Goal: Task Accomplishment & Management: Manage account settings

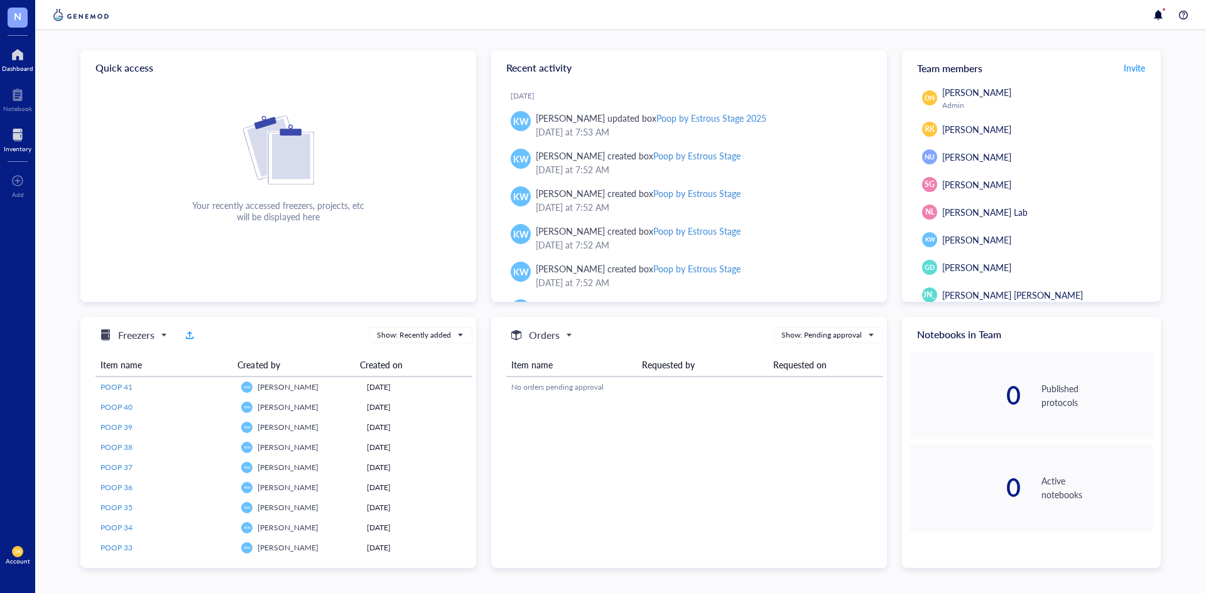
click at [15, 151] on div "Inventory" at bounding box center [18, 149] width 28 height 8
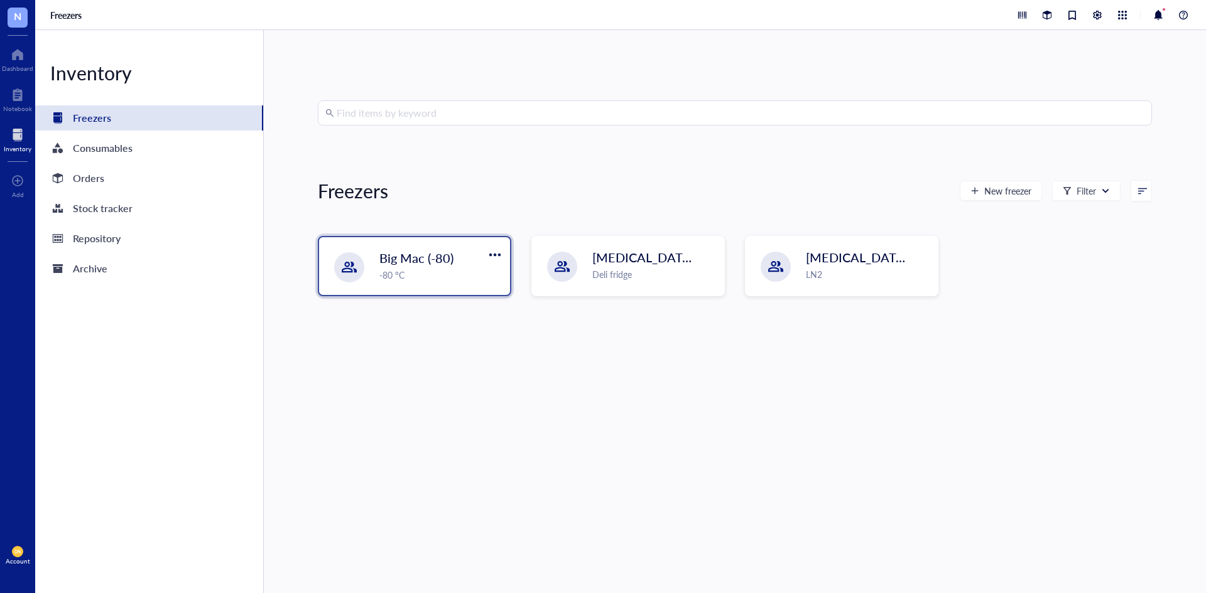
click at [404, 269] on div "-80 °C" at bounding box center [440, 275] width 123 height 14
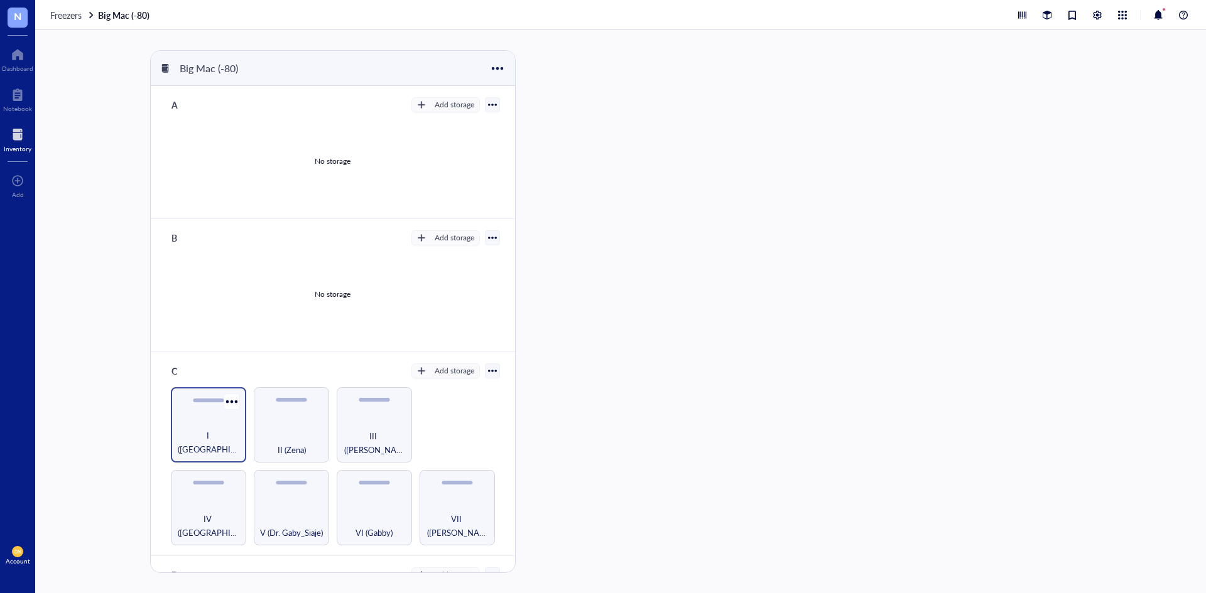
click at [185, 409] on div "I ([GEOGRAPHIC_DATA])" at bounding box center [208, 424] width 75 height 75
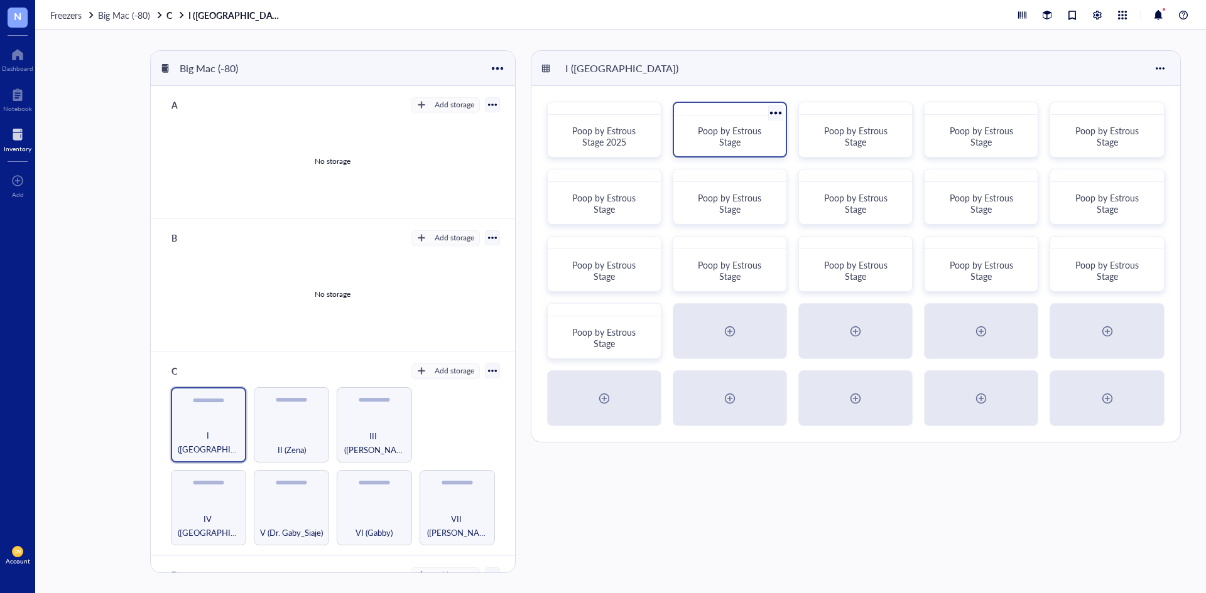
click at [730, 122] on div "Poop by Estrous Stage" at bounding box center [730, 136] width 102 height 31
click at [590, 116] on div "Poop by Estrous Stage 2025" at bounding box center [604, 130] width 114 height 56
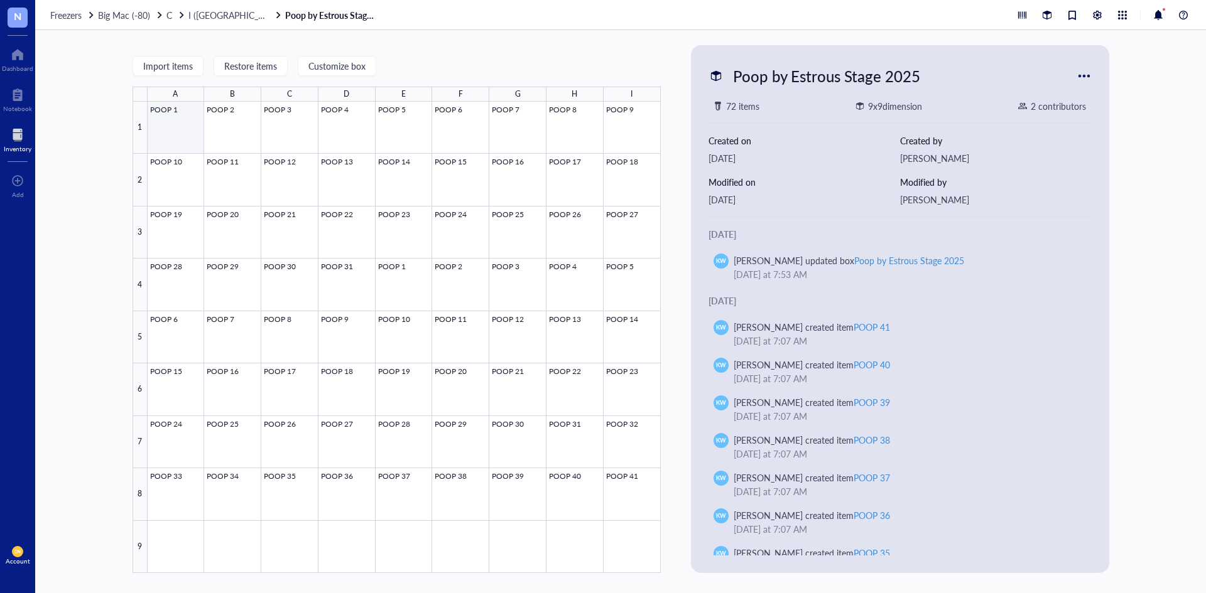
click at [179, 126] on div at bounding box center [404, 338] width 513 height 472
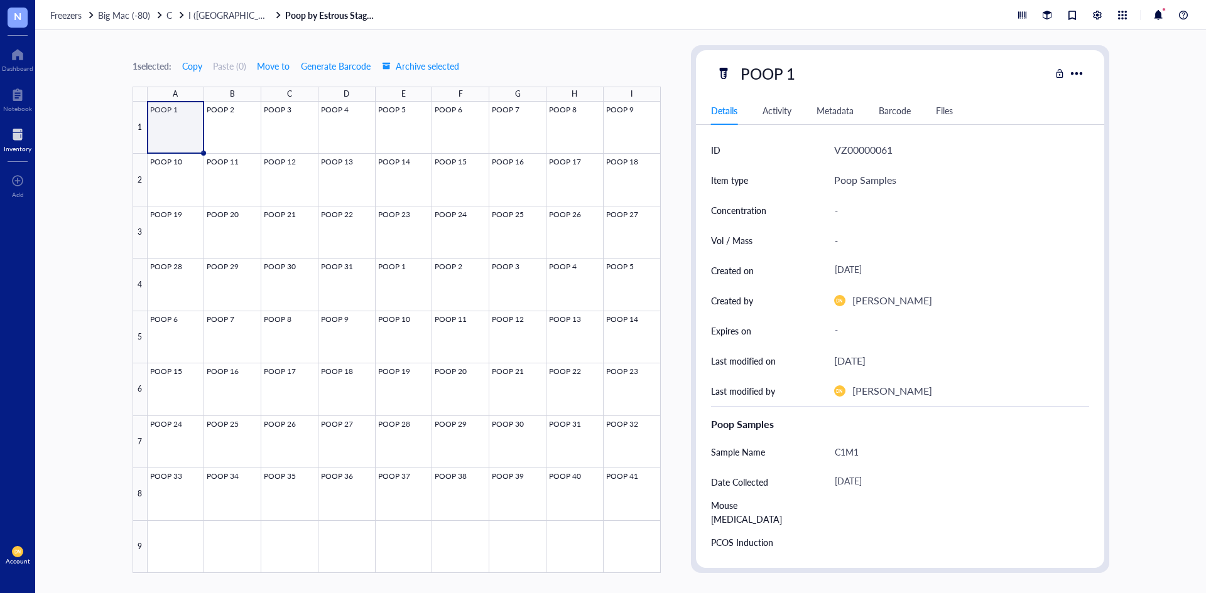
drag, startPoint x: 888, startPoint y: 129, endPoint x: 874, endPoint y: 119, distance: 17.5
click at [887, 127] on div "Details Activity Metadata Barcode Files ID VZ00000061 Item type Poop Samples Co…" at bounding box center [900, 328] width 408 height 462
drag, startPoint x: 880, startPoint y: 117, endPoint x: 895, endPoint y: 107, distance: 17.6
click at [888, 112] on div "Barcode" at bounding box center [894, 111] width 32 height 14
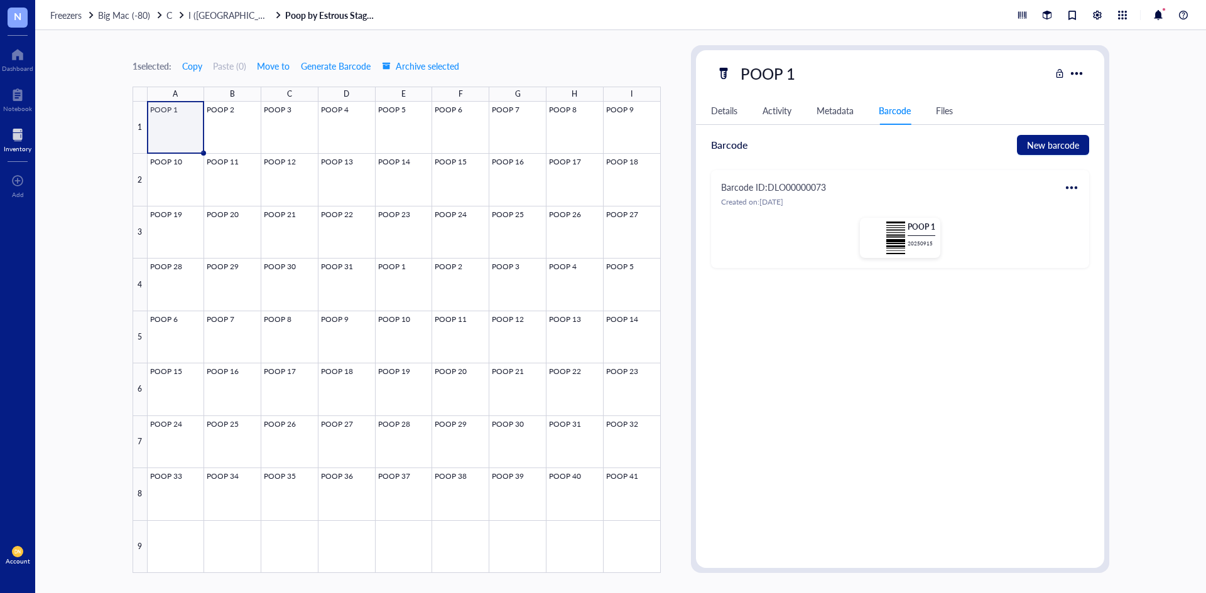
click at [1077, 190] on div at bounding box center [1071, 188] width 20 height 20
click at [1105, 206] on div "Edit" at bounding box center [1099, 209] width 15 height 14
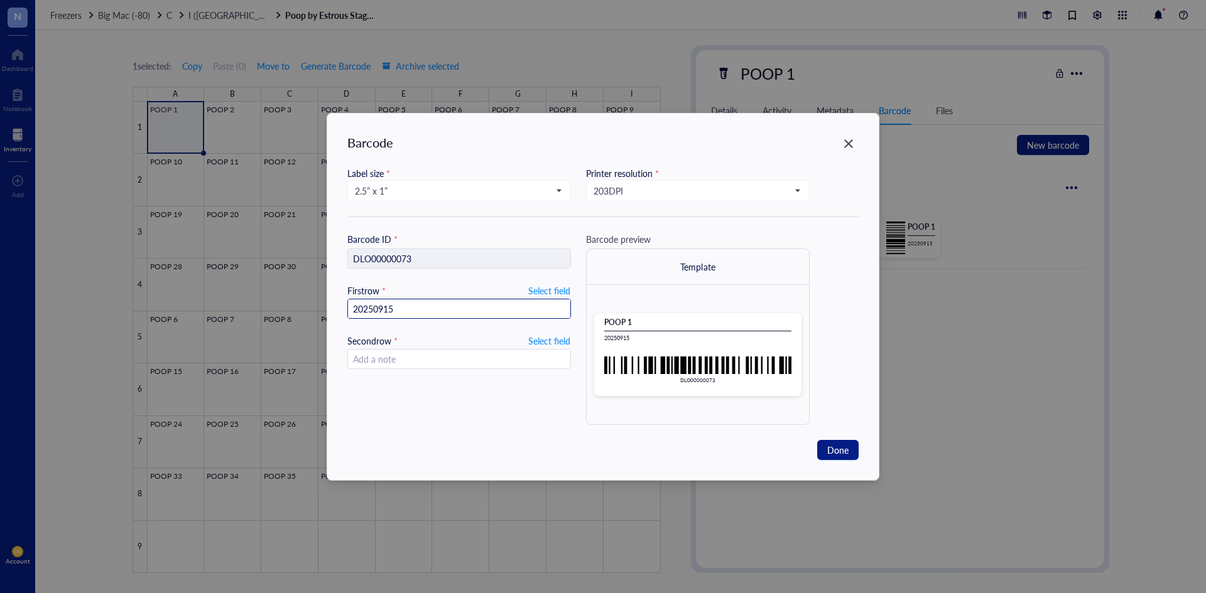
click at [406, 314] on input "20250915" at bounding box center [459, 310] width 222 height 20
drag, startPoint x: 429, startPoint y: 307, endPoint x: 209, endPoint y: 272, distance: 223.2
click at [209, 272] on div "Barcode Label size * 2.5” x 1” Printer resolution * 203 DPI Barcode ID * DLO000…" at bounding box center [603, 296] width 1206 height 593
type input "2025."
type input "[DATE]"
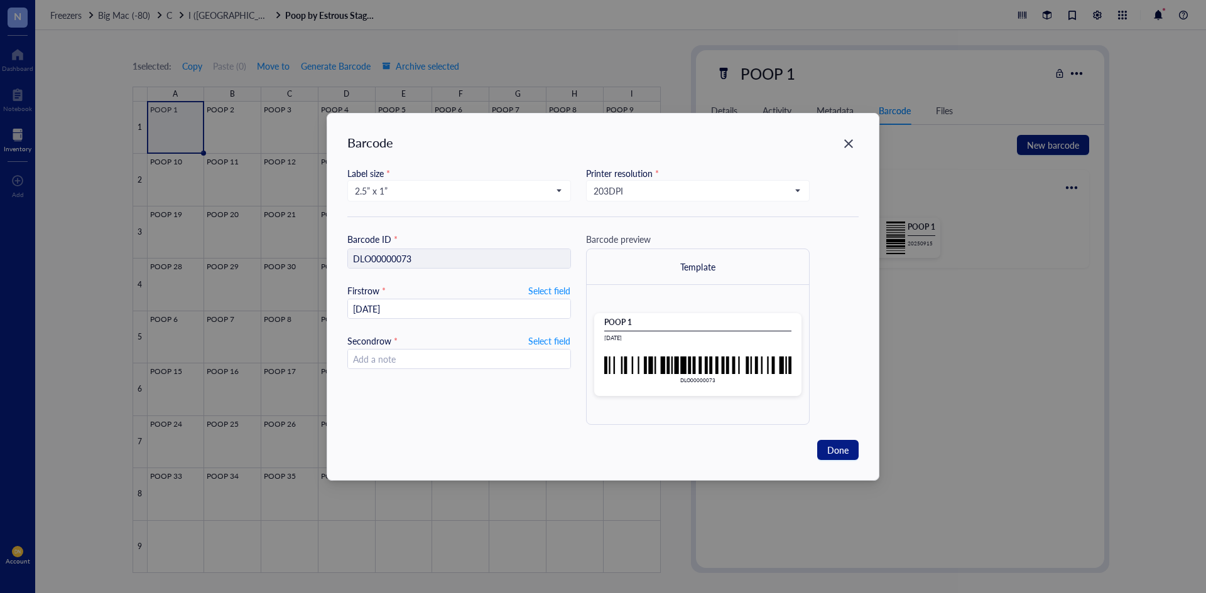
drag, startPoint x: 362, startPoint y: 310, endPoint x: 288, endPoint y: 292, distance: 75.5
click at [288, 292] on div "Barcode Label size * 2.5” x 1” Printer resolution * 203 DPI Barcode ID * DLO000…" at bounding box center [603, 296] width 1206 height 593
type input "[DATE]"
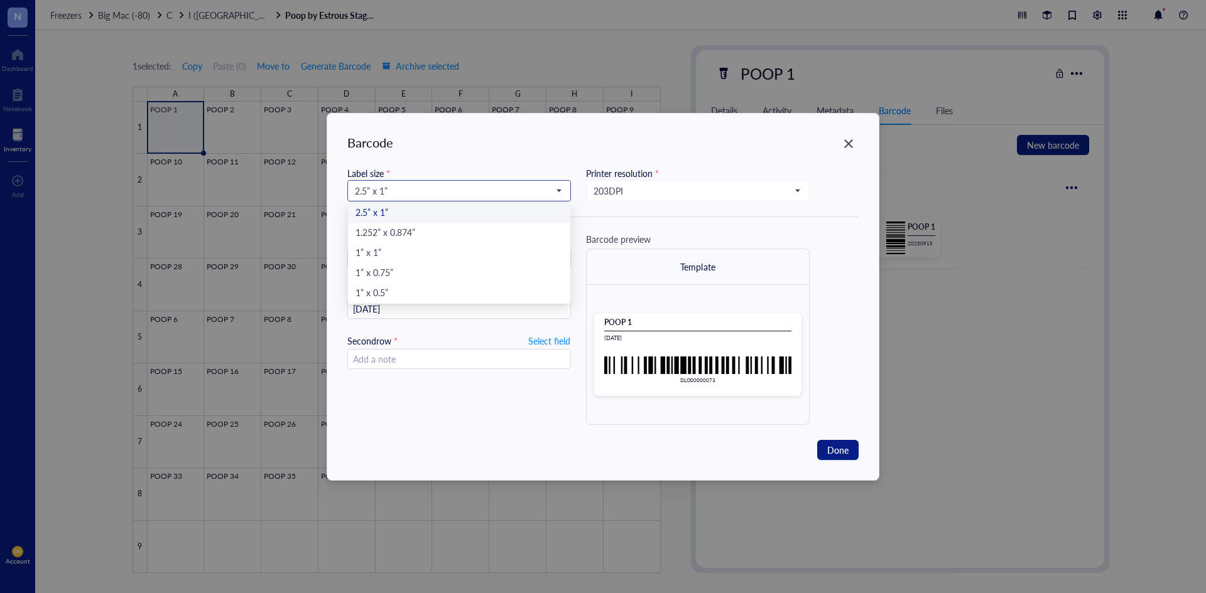
click at [406, 189] on span "2.5” x 1”" at bounding box center [458, 190] width 206 height 11
click at [397, 290] on div "1” x 0.5”" at bounding box center [458, 294] width 207 height 14
type input "DLO00000073"
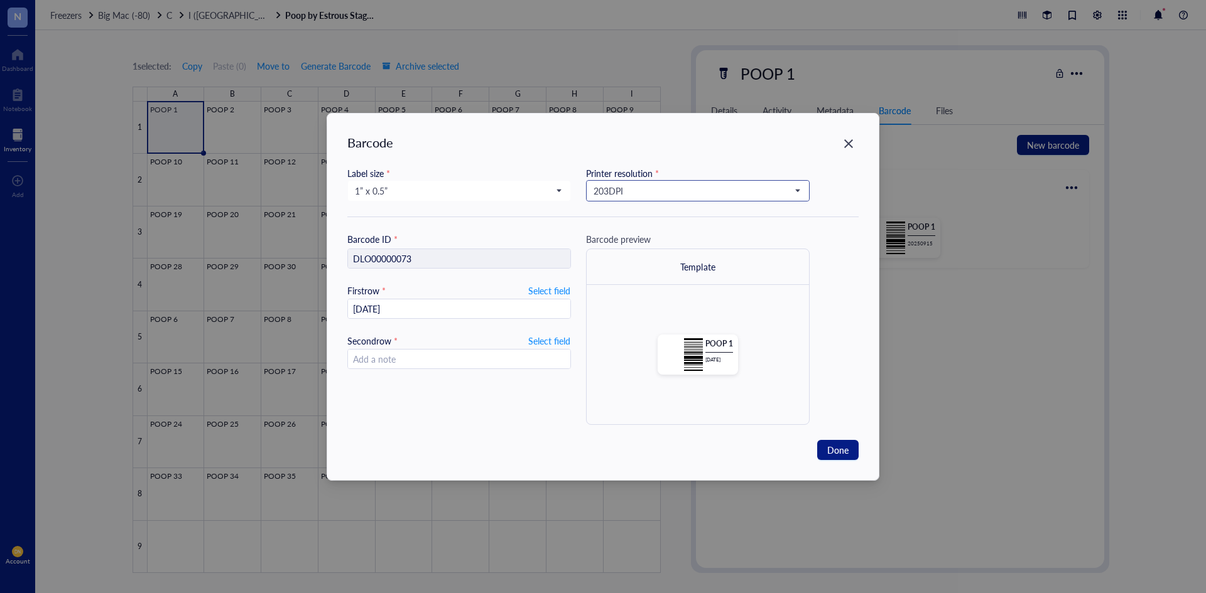
click at [719, 188] on span "203 DPI" at bounding box center [696, 190] width 206 height 11
click at [692, 237] on div "300 DPI" at bounding box center [697, 234] width 207 height 14
click at [827, 445] on span "Done" at bounding box center [837, 450] width 21 height 14
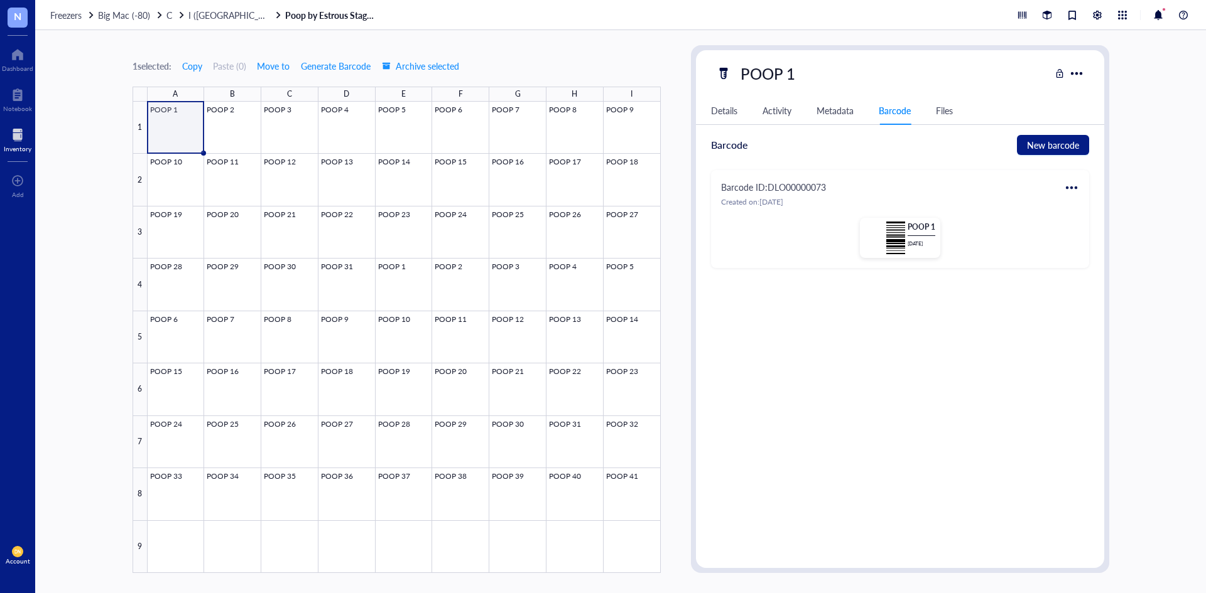
drag, startPoint x: 1192, startPoint y: 1, endPoint x: 899, endPoint y: 283, distance: 406.3
click at [867, 301] on div "ID VZ00000061 Item type Poop Samples Concentration - Vol / Mass - Created on [D…" at bounding box center [900, 346] width 408 height 423
click at [1071, 185] on div at bounding box center [1071, 188] width 20 height 20
click at [1082, 233] on div "Print" at bounding box center [1109, 229] width 72 height 14
click at [1070, 188] on div at bounding box center [1071, 188] width 20 height 20
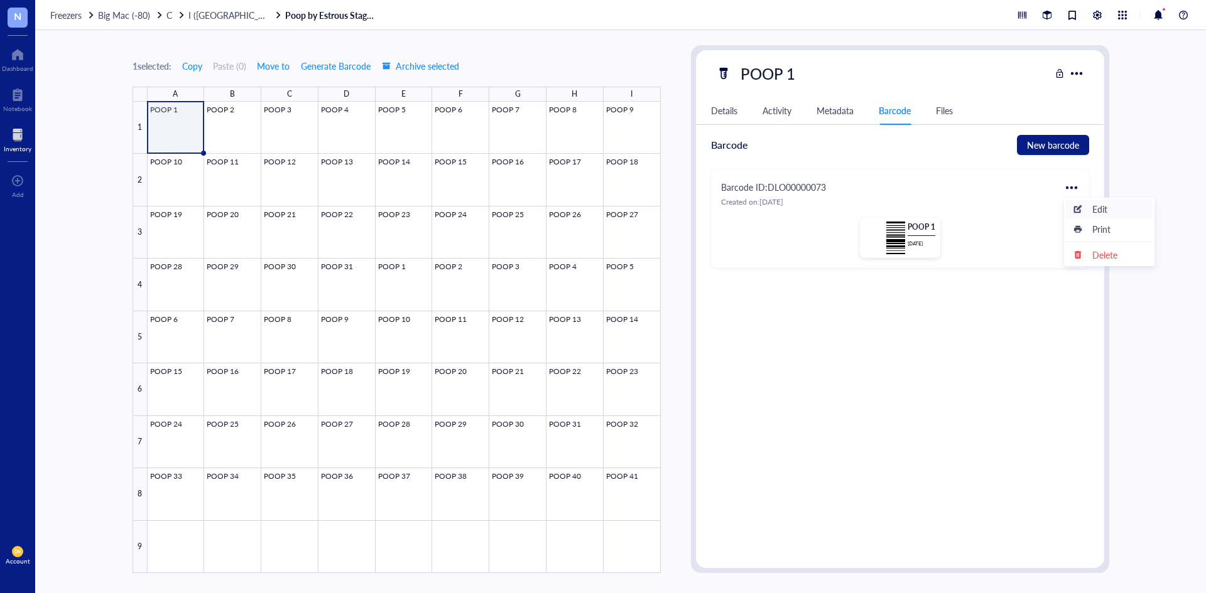
click at [1099, 208] on div "Edit" at bounding box center [1099, 209] width 15 height 14
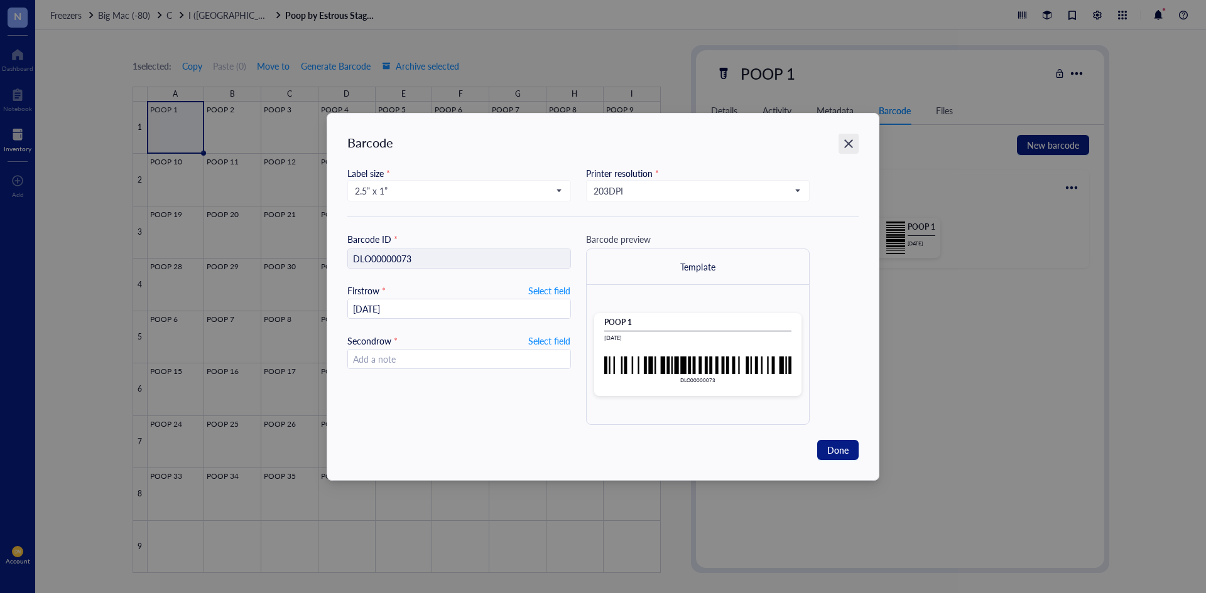
click at [839, 139] on div "Close" at bounding box center [848, 144] width 20 height 20
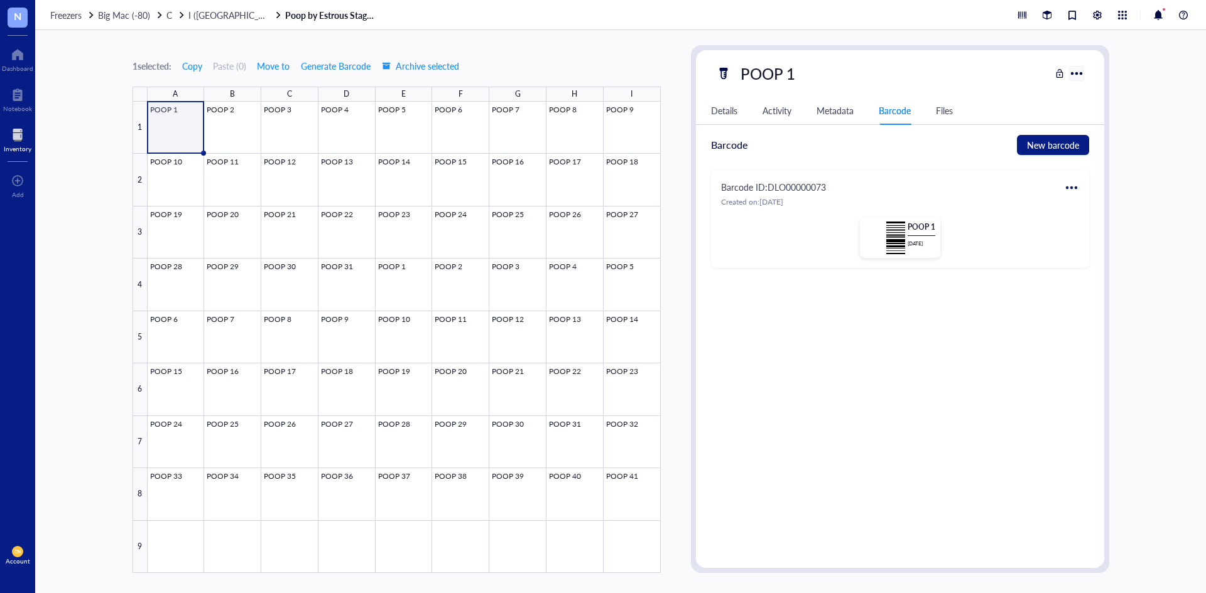
click at [1072, 69] on div at bounding box center [1076, 73] width 18 height 18
click at [179, 539] on div at bounding box center [404, 338] width 513 height 472
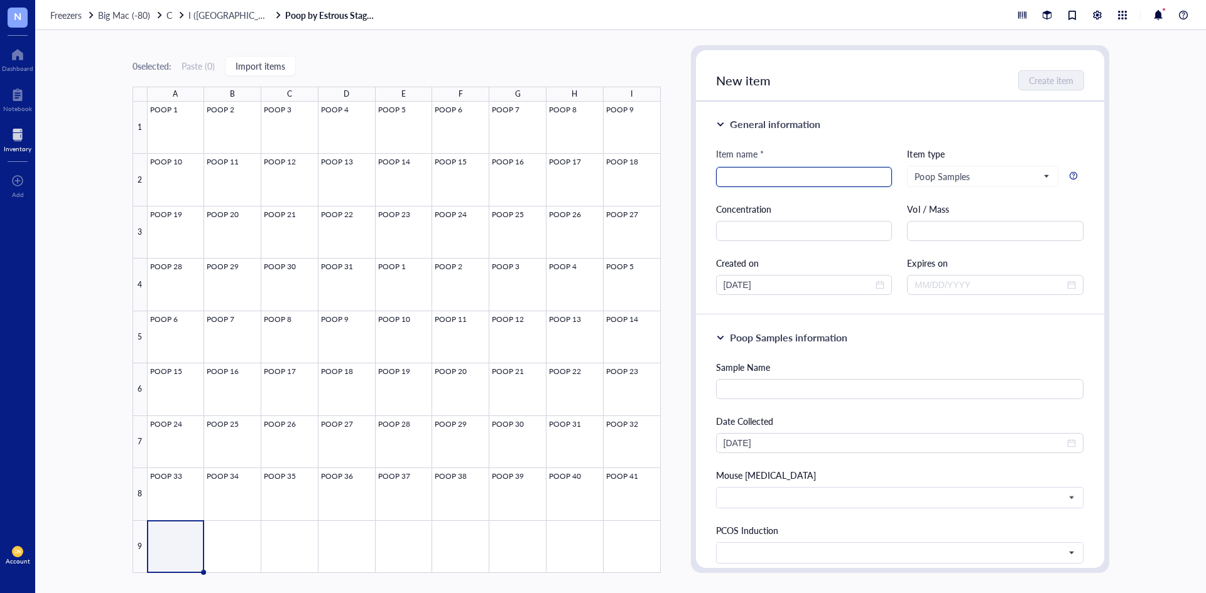
click at [775, 178] on input "search" at bounding box center [803, 177] width 161 height 19
type input "POOP 1 [DATE]"
click at [1052, 80] on span "Create item" at bounding box center [1051, 80] width 45 height 10
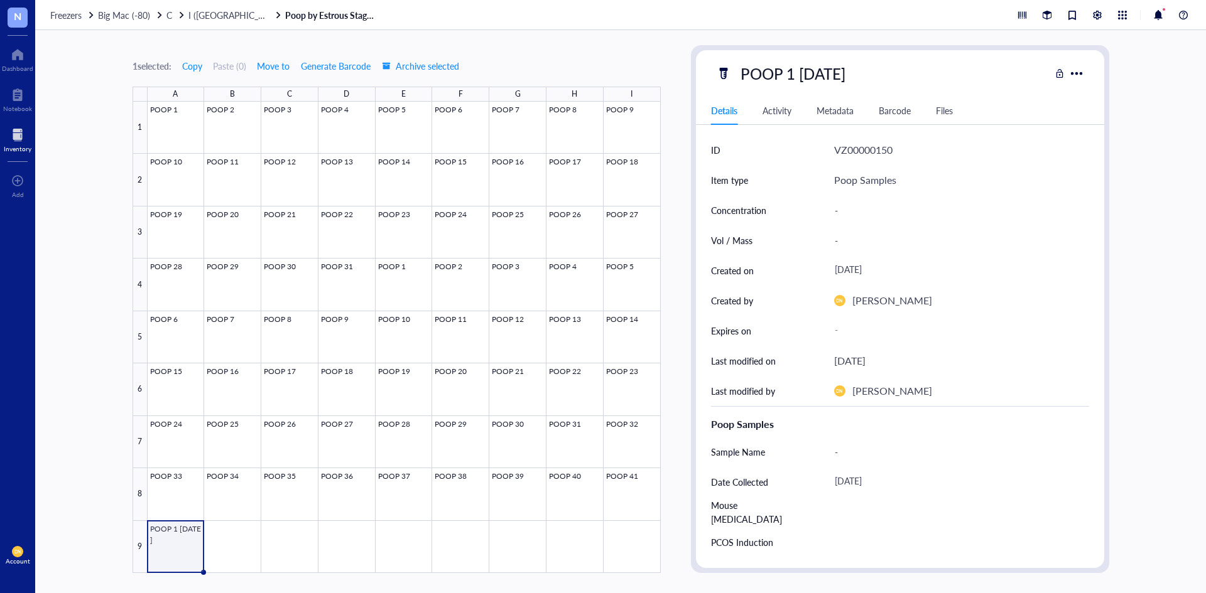
click at [891, 110] on div "Barcode" at bounding box center [894, 111] width 32 height 14
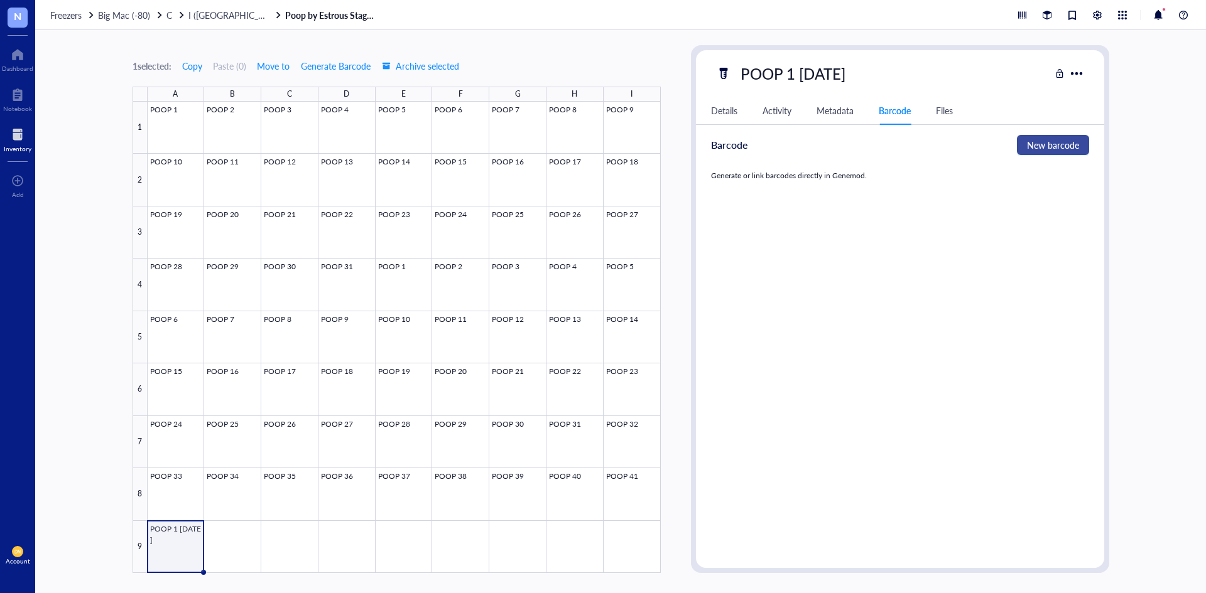
click at [1062, 147] on span "New barcode" at bounding box center [1053, 145] width 52 height 14
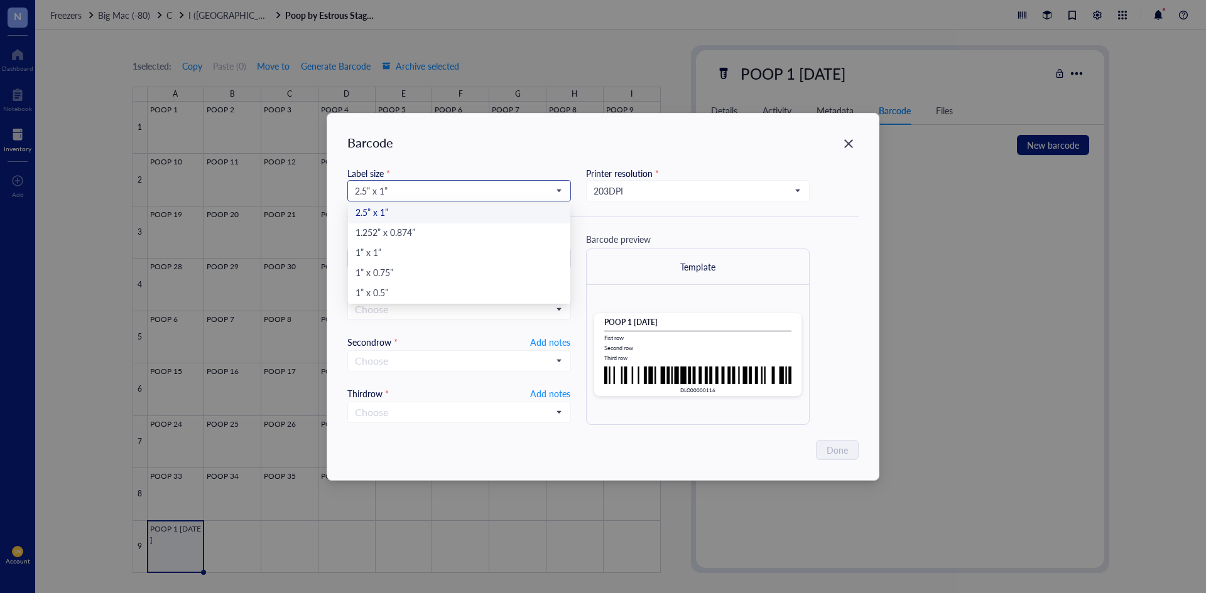
click at [502, 198] on input "search" at bounding box center [453, 190] width 197 height 19
click at [472, 289] on div "1” x 0.5”" at bounding box center [458, 294] width 207 height 14
type input "DLO00000116"
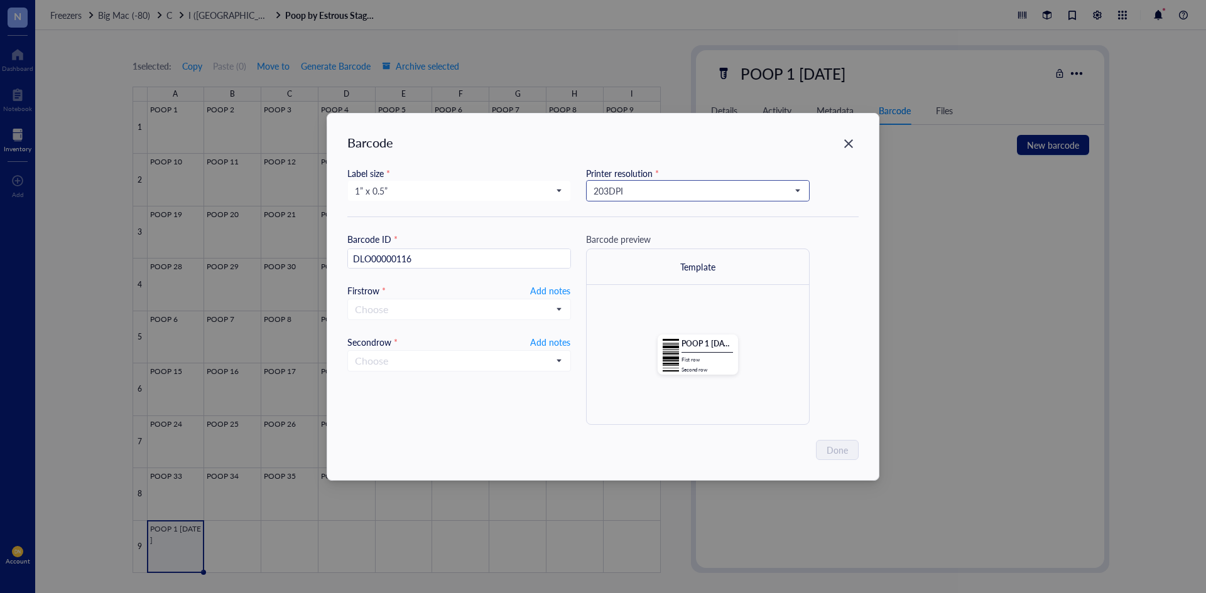
click at [630, 199] on input "search" at bounding box center [691, 190] width 197 height 19
click at [624, 231] on div "300 DPI" at bounding box center [697, 234] width 207 height 14
click at [851, 143] on icon "Close" at bounding box center [849, 144] width 12 height 12
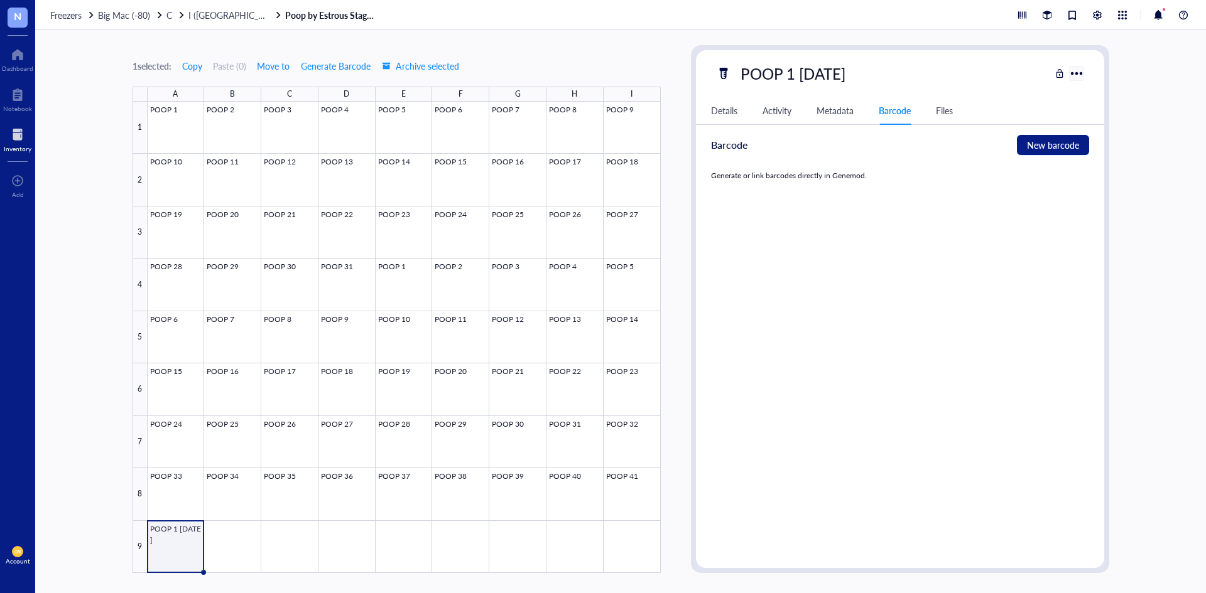
click at [1071, 73] on div at bounding box center [1076, 73] width 18 height 18
click at [1034, 147] on span "New barcode" at bounding box center [1053, 145] width 52 height 14
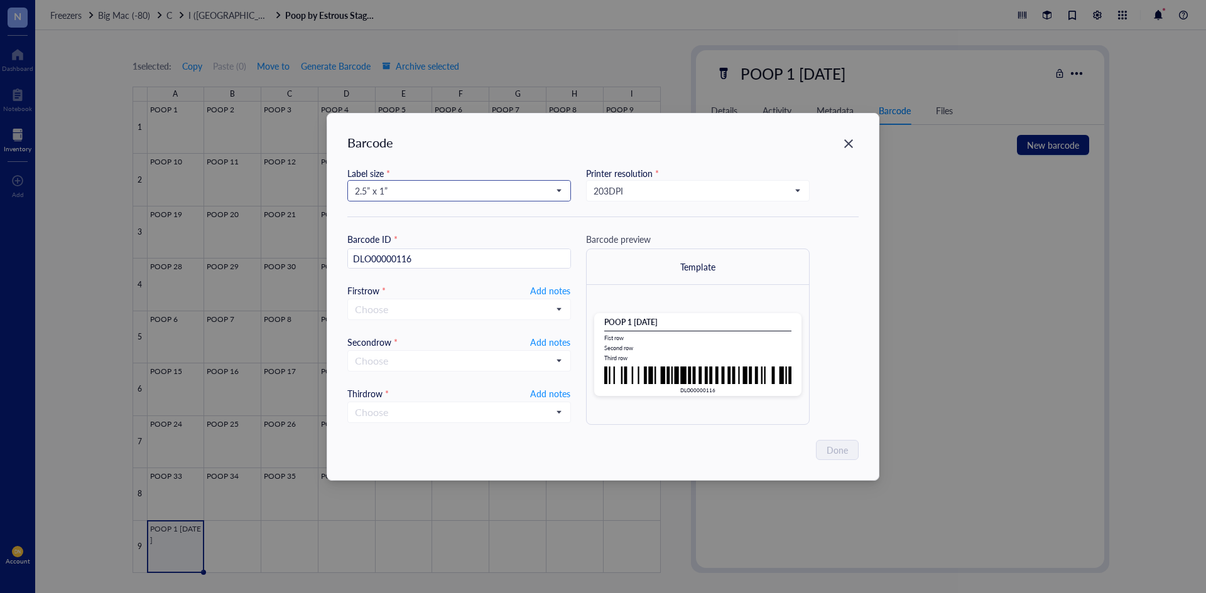
click at [395, 191] on span "2.5” x 1”" at bounding box center [458, 190] width 206 height 11
click at [379, 290] on div "1” x 0.5”" at bounding box center [458, 294] width 207 height 14
type input "DLO00000116"
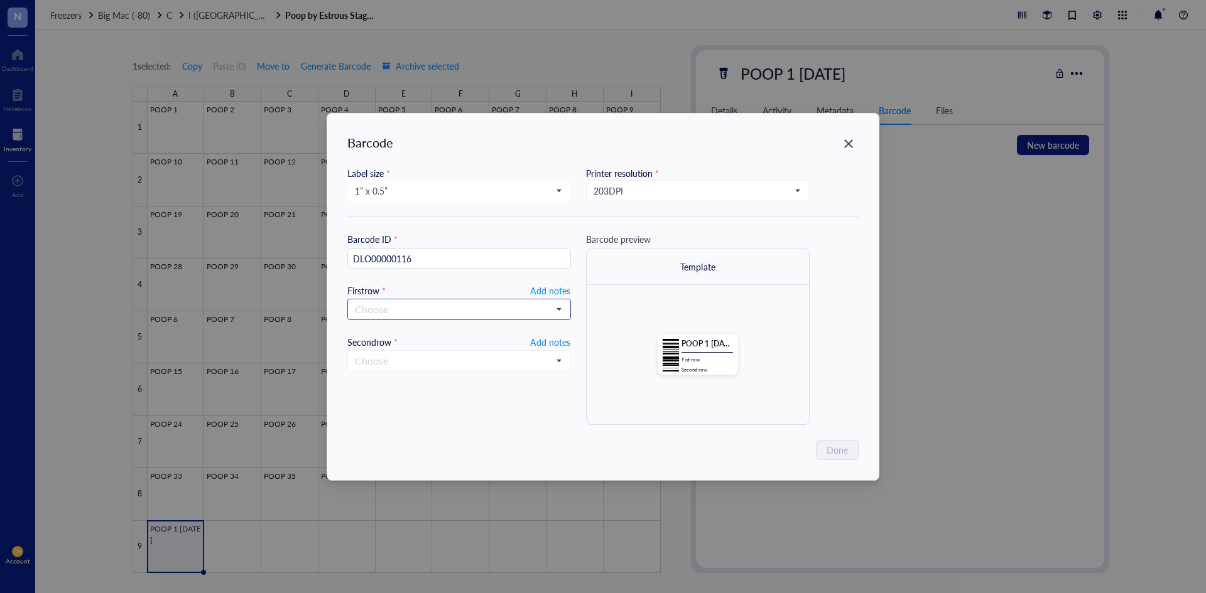
click at [516, 307] on input "search" at bounding box center [453, 309] width 197 height 19
click at [557, 289] on span "Add notes" at bounding box center [550, 291] width 40 height 16
click at [566, 343] on span "Add notes" at bounding box center [550, 341] width 40 height 16
click at [504, 308] on input "text" at bounding box center [459, 310] width 222 height 20
type input "09.16"
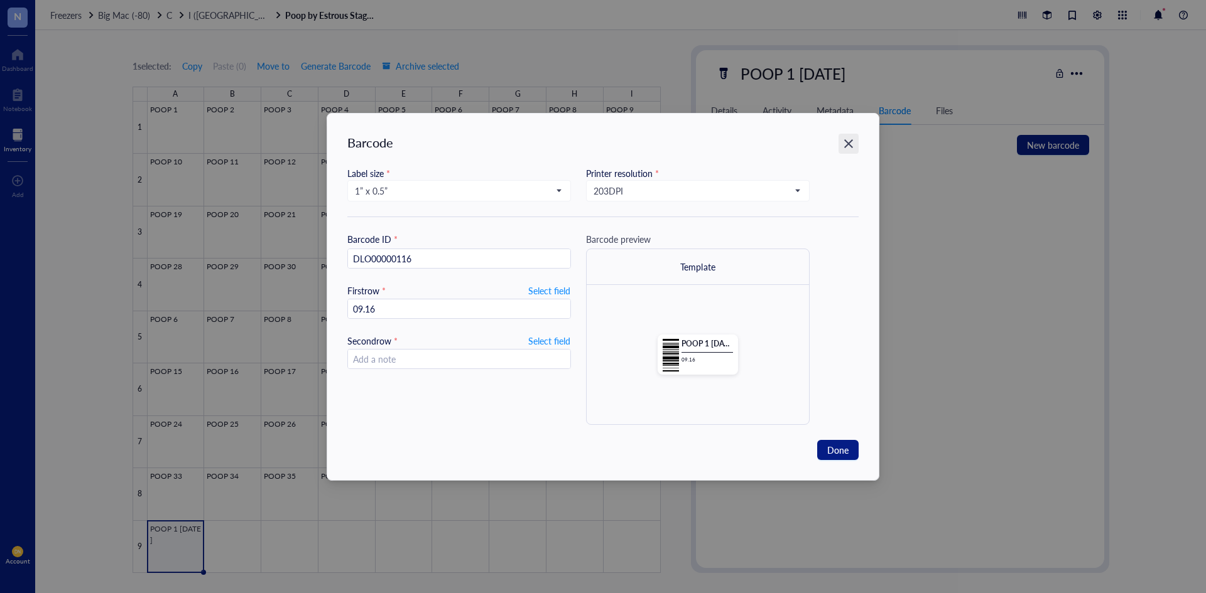
click at [845, 143] on icon "Close" at bounding box center [849, 144] width 12 height 12
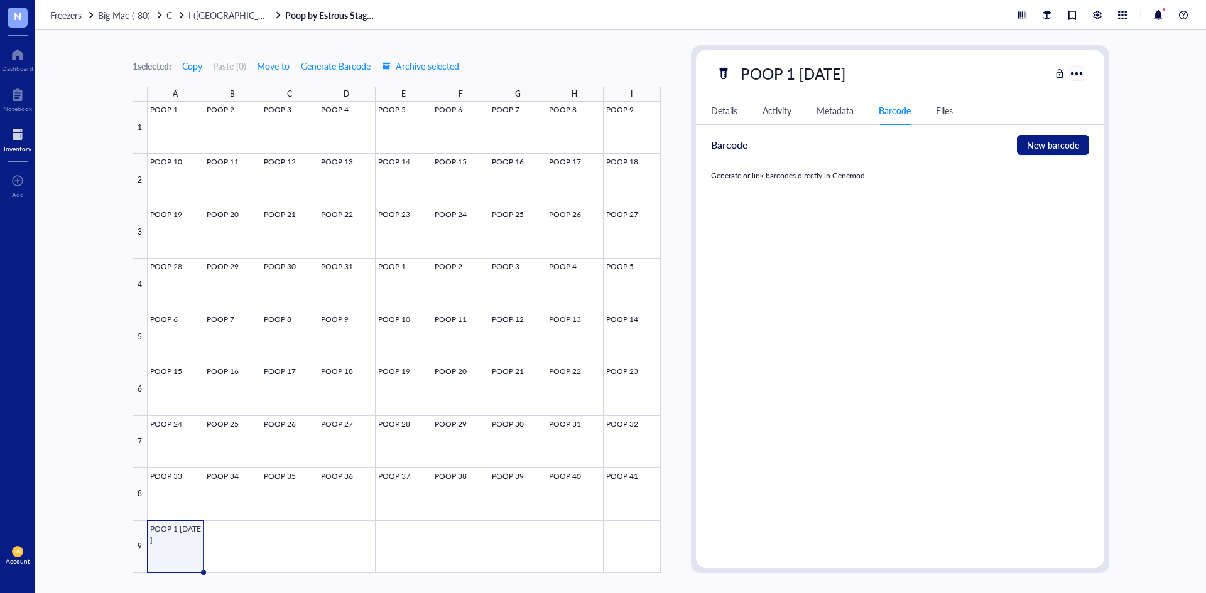
click at [1083, 78] on div at bounding box center [1076, 73] width 18 height 18
click at [1139, 224] on div "Archive selected" at bounding box center [1109, 226] width 63 height 11
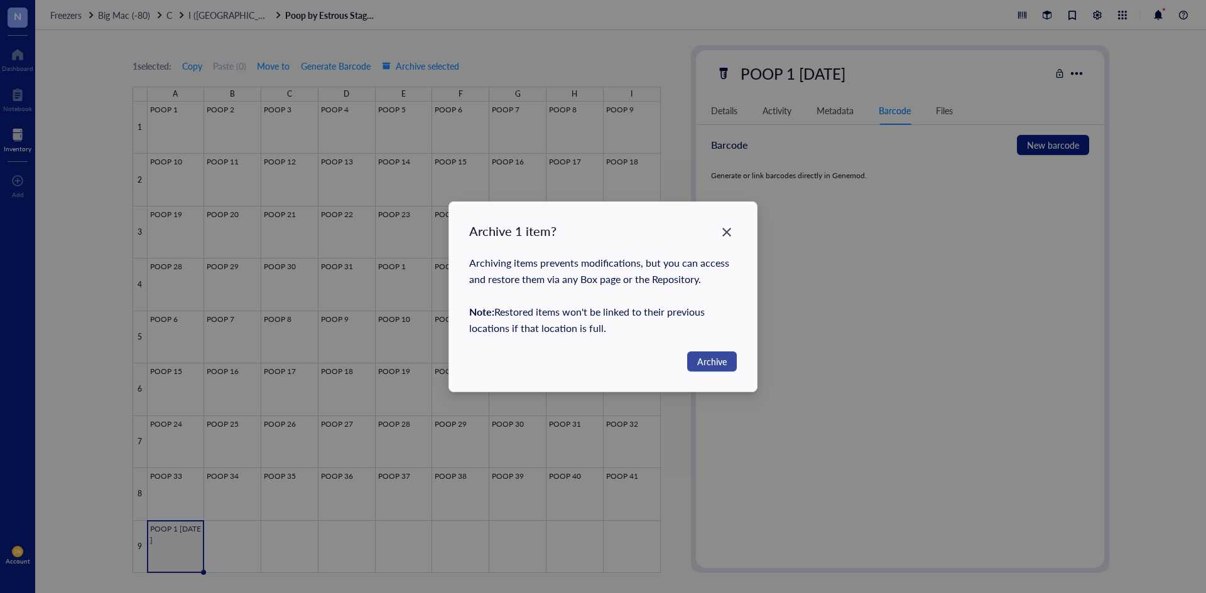
click at [712, 355] on span "Archive" at bounding box center [712, 362] width 30 height 14
